Goal: Find specific page/section: Find specific page/section

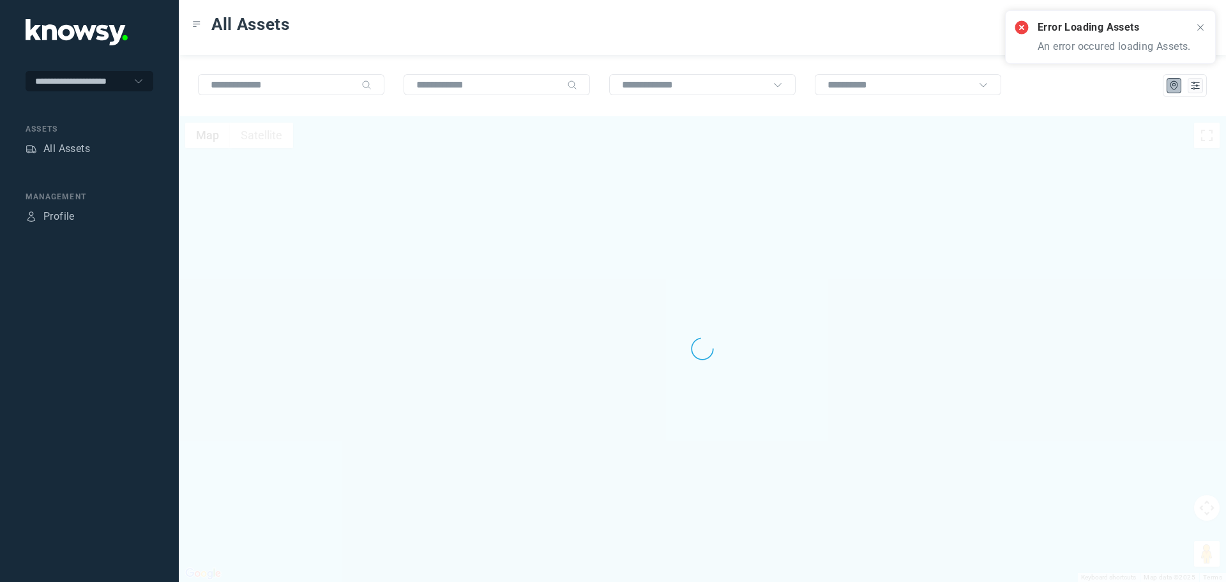
click at [1205, 29] on div "Error Loading Assets An error occured loading Assets." at bounding box center [1110, 37] width 211 height 54
click at [1203, 29] on icon at bounding box center [1200, 27] width 10 height 10
click at [76, 142] on div "All Assets" at bounding box center [66, 148] width 47 height 15
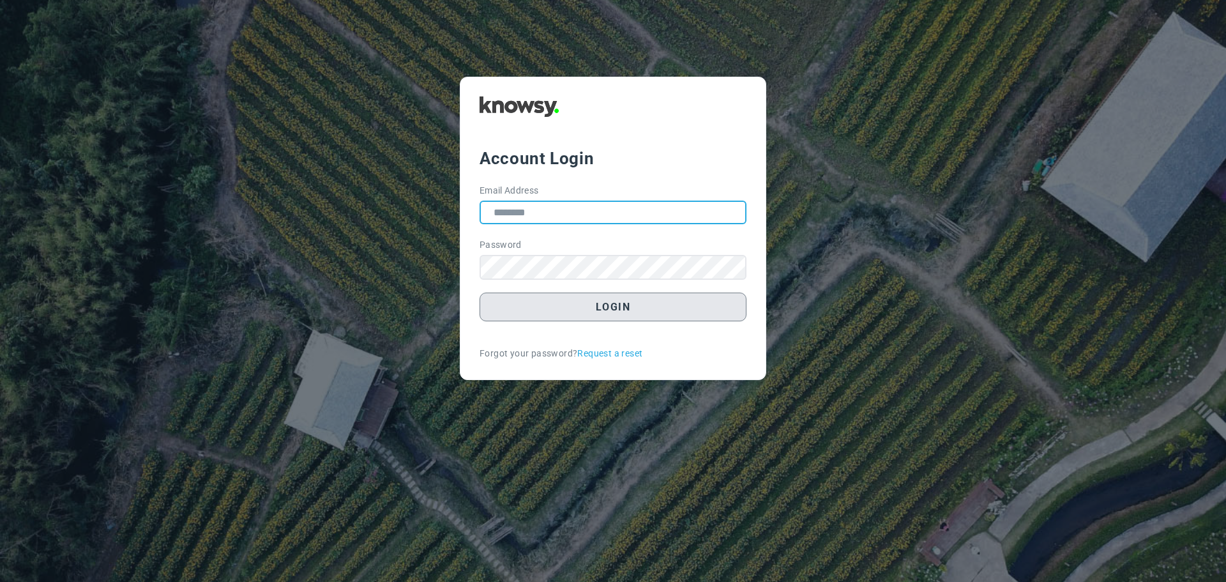
type input "**********"
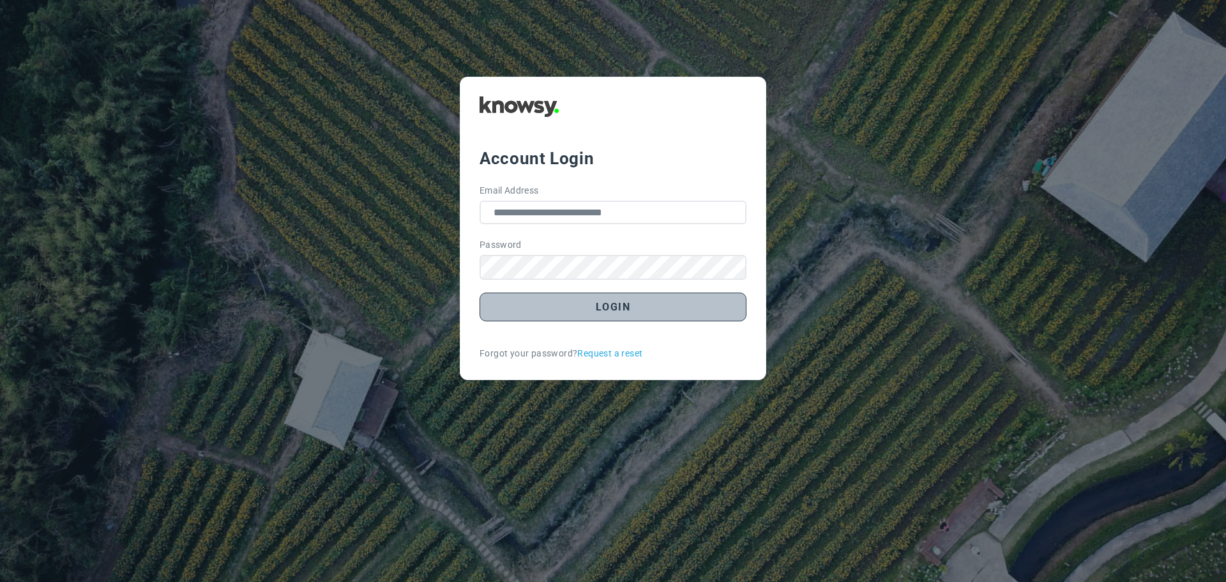
click at [597, 305] on button "Login" at bounding box center [612, 306] width 267 height 29
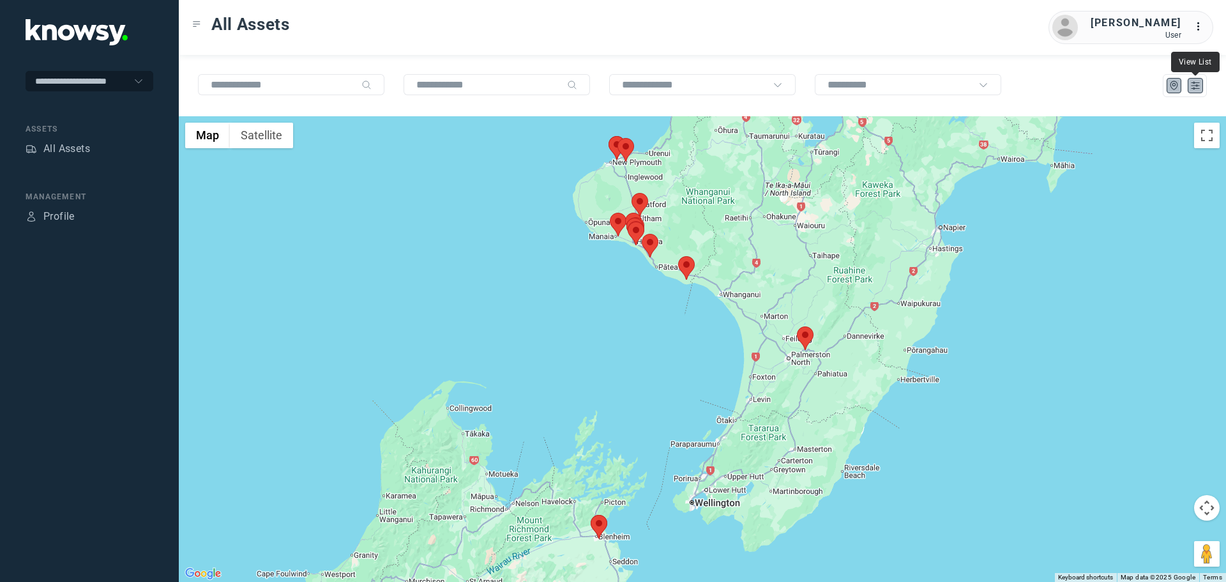
click at [1198, 85] on icon "List" at bounding box center [1195, 85] width 8 height 7
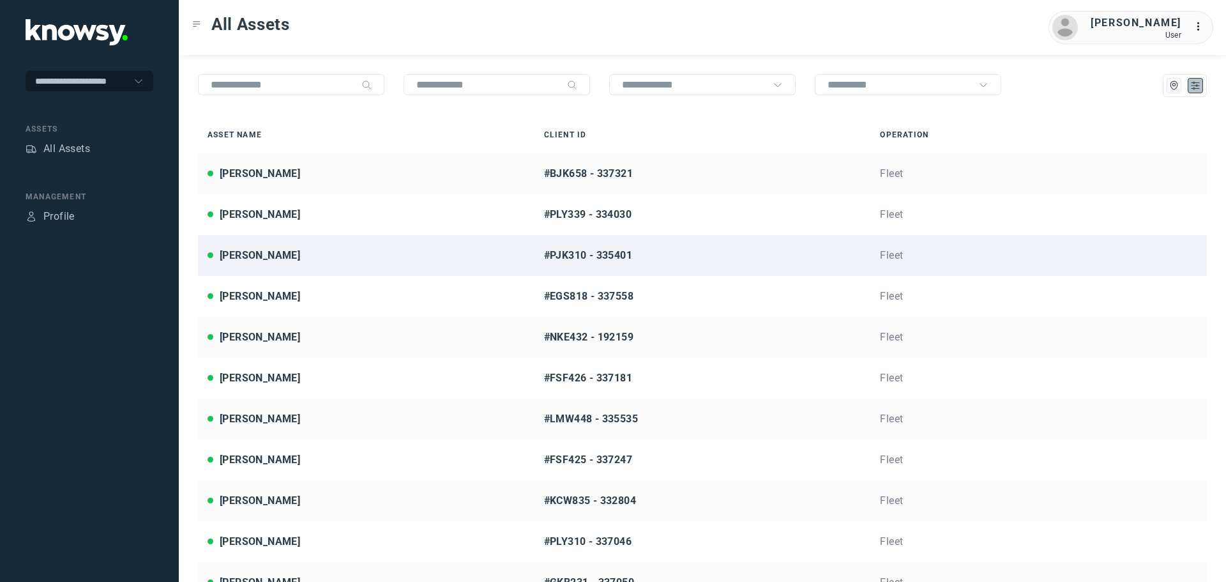
click at [334, 255] on div "Brendan Mobbs" at bounding box center [365, 255] width 317 height 15
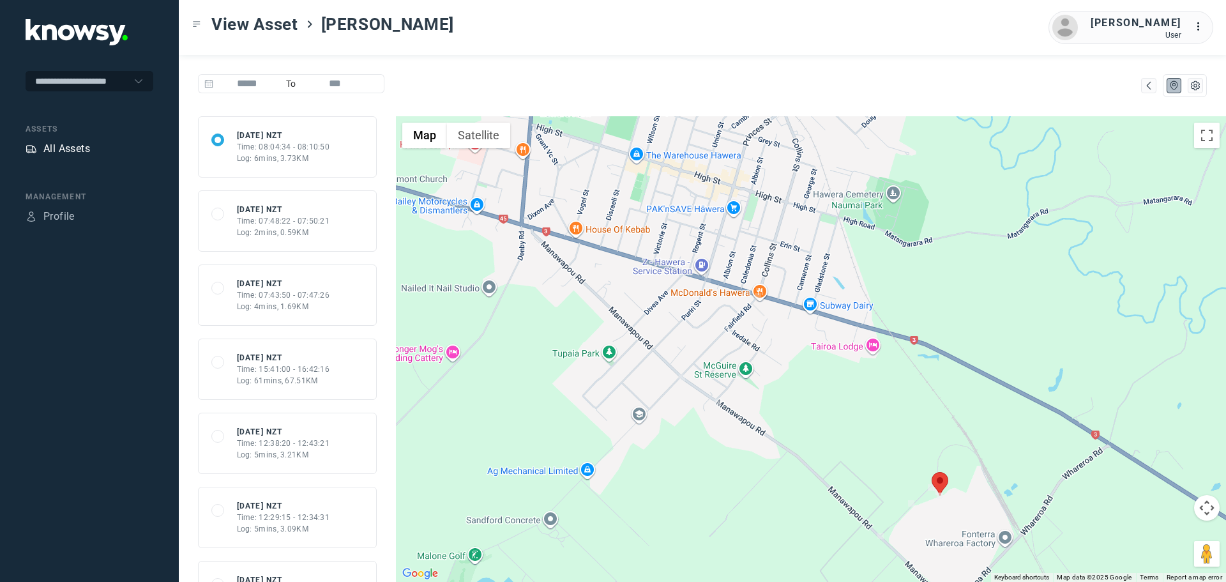
click at [79, 151] on div "All Assets" at bounding box center [66, 148] width 47 height 15
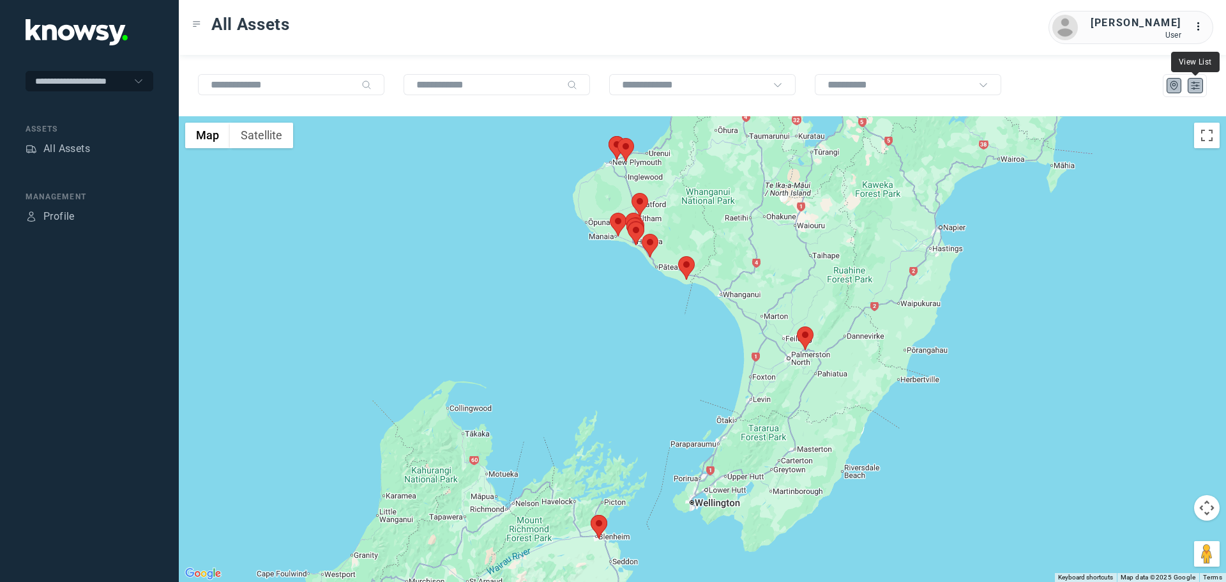
click at [1196, 85] on icon "List" at bounding box center [1195, 85] width 8 height 7
